Goal: Navigation & Orientation: Find specific page/section

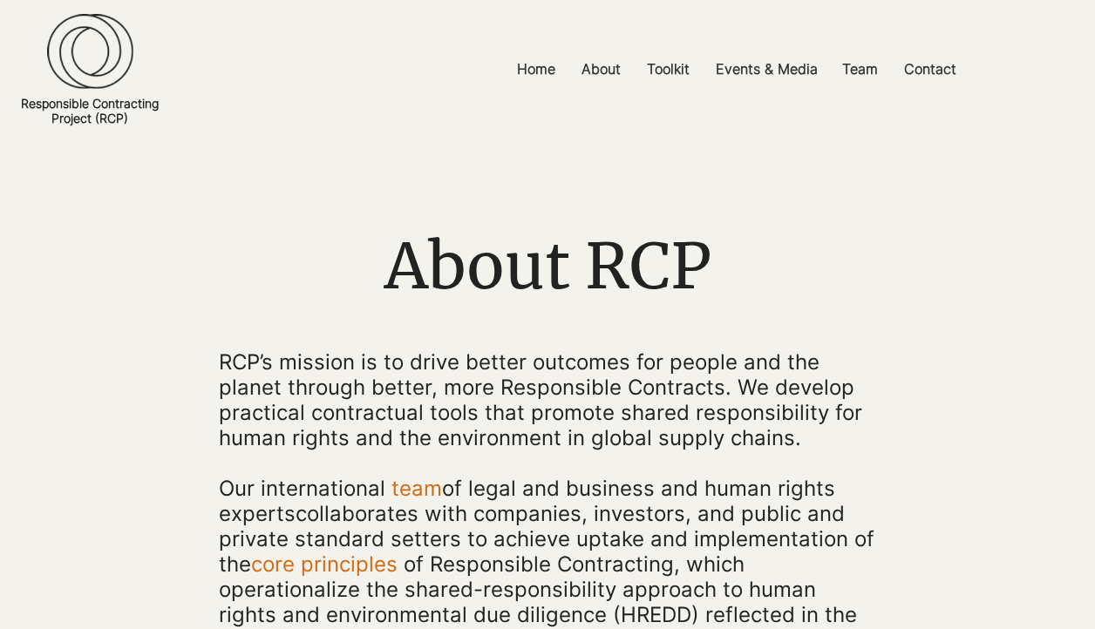
click at [110, 70] on img at bounding box center [90, 51] width 86 height 75
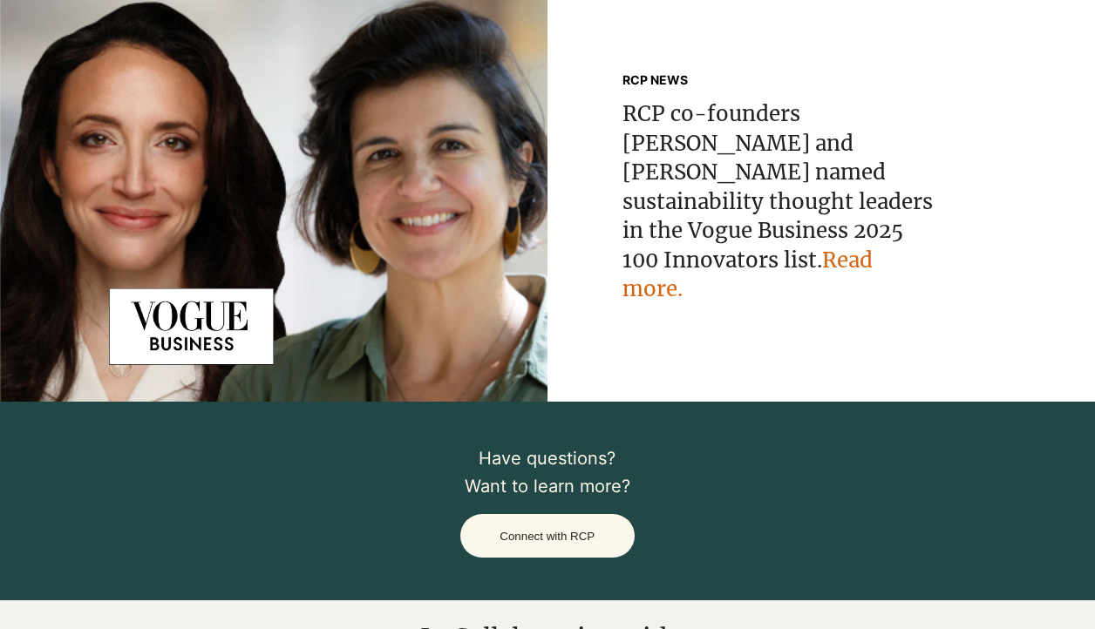
scroll to position [2485, 0]
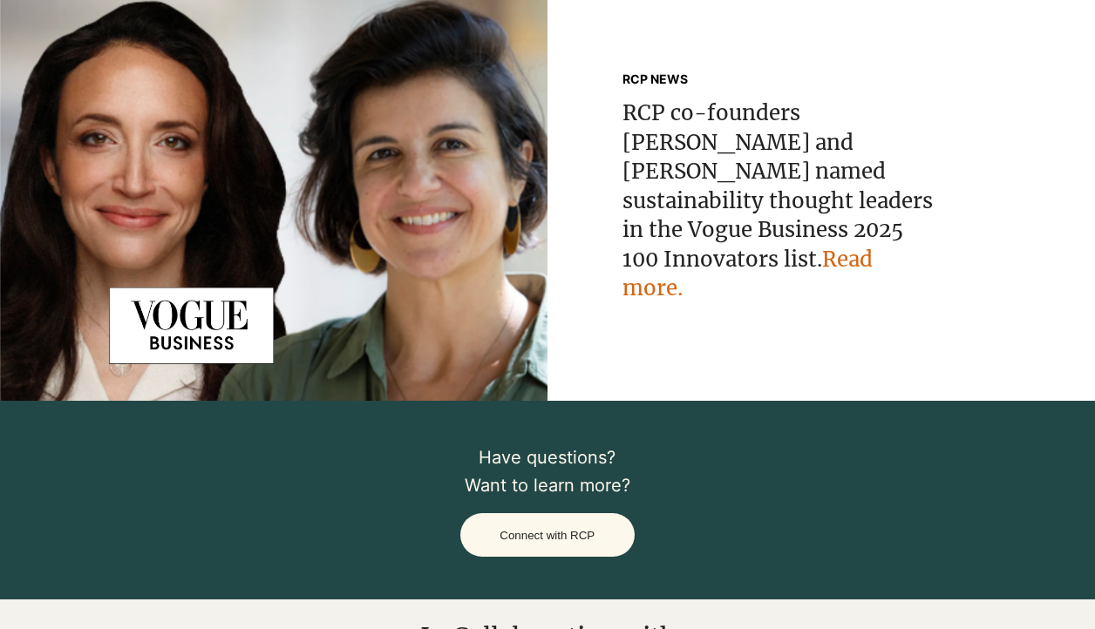
click at [737, 274] on link "Read more" at bounding box center [747, 274] width 250 height 57
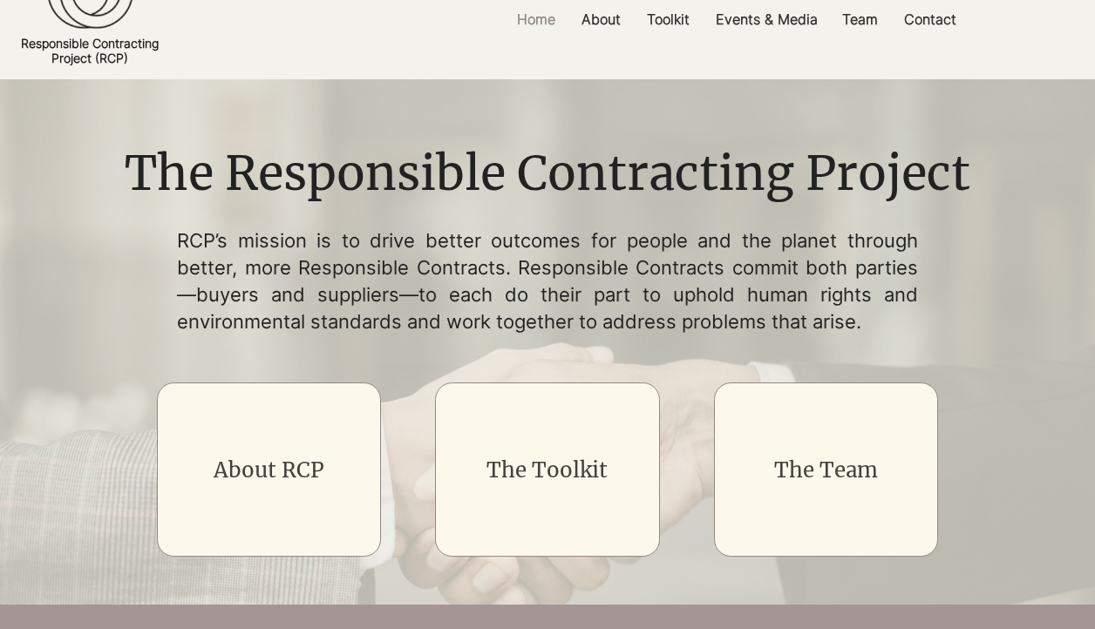
scroll to position [0, 0]
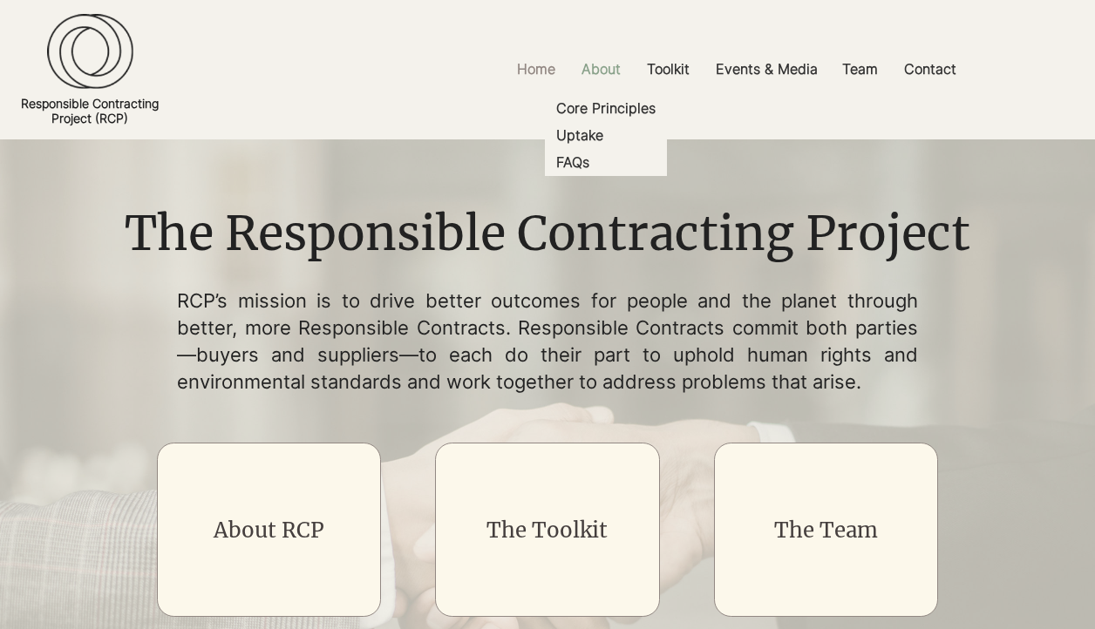
click at [600, 71] on p "About" at bounding box center [601, 69] width 57 height 39
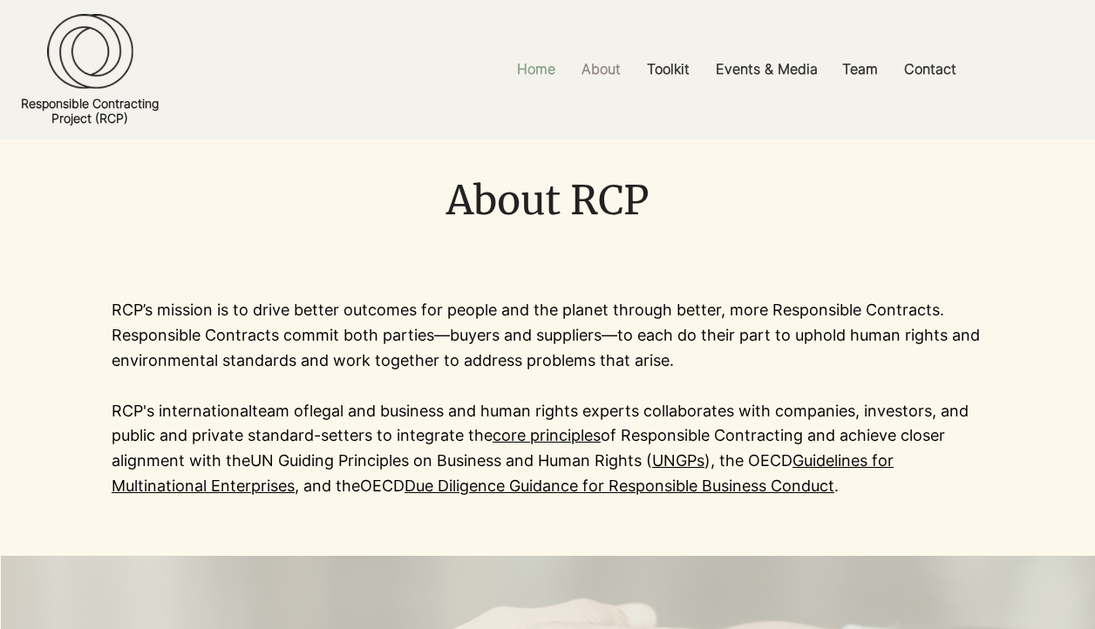
click at [533, 72] on p "Home" at bounding box center [536, 69] width 56 height 39
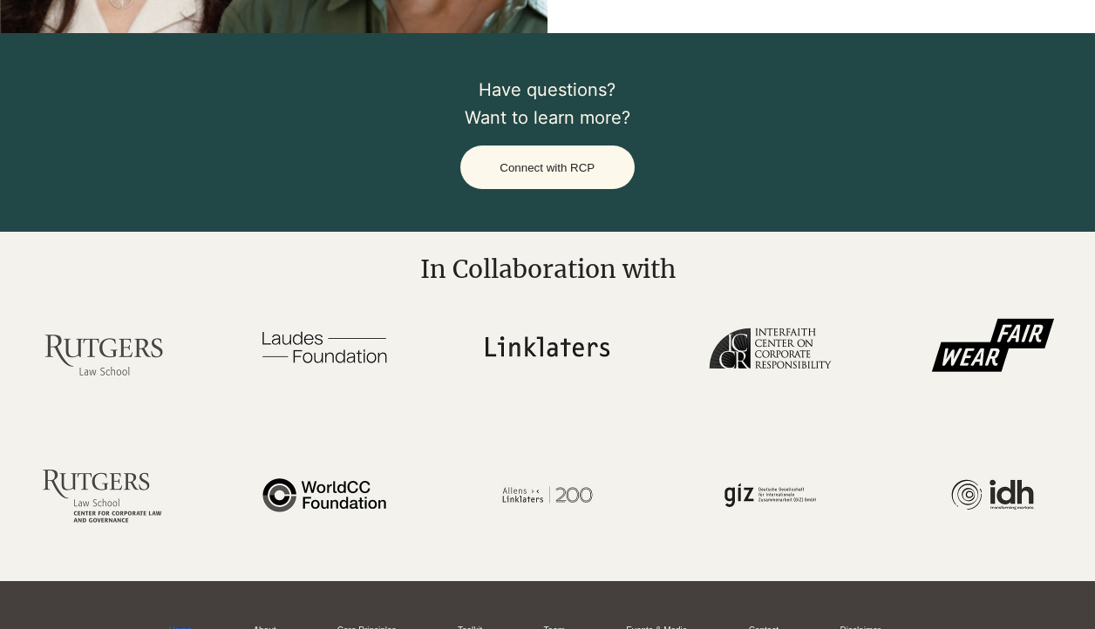
scroll to position [2856, 0]
